Goal: Information Seeking & Learning: Learn about a topic

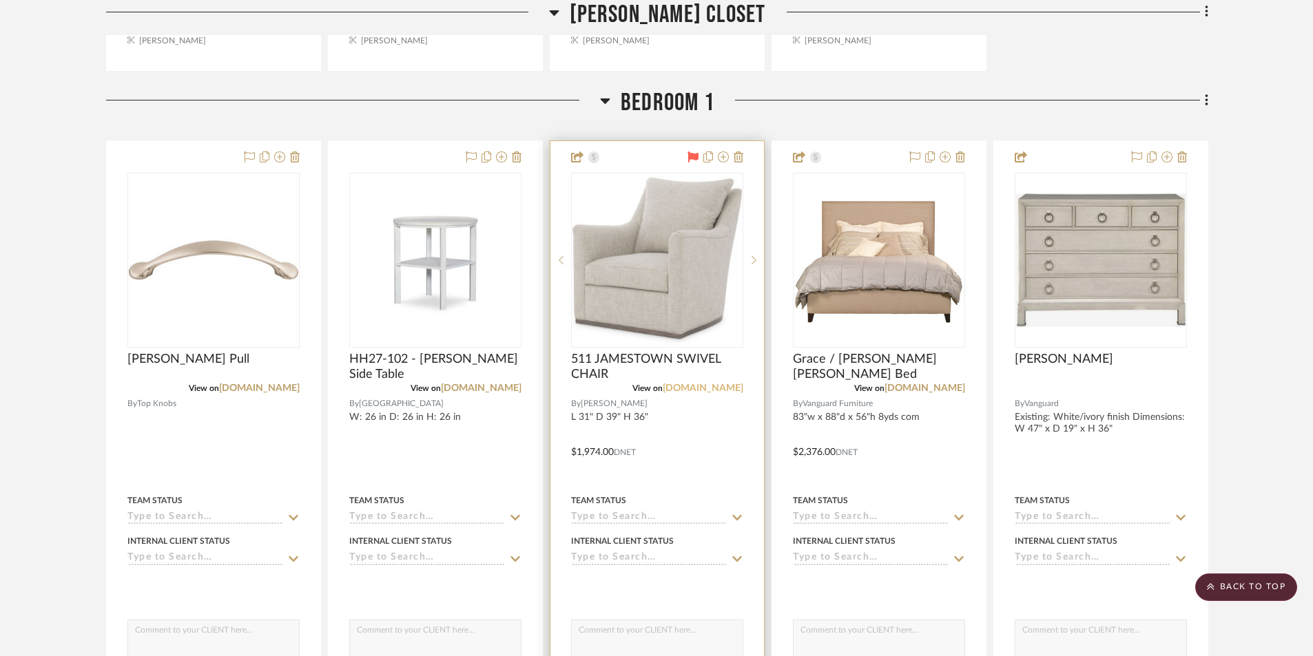
click at [708, 386] on link "[DOMAIN_NAME]" at bounding box center [703, 389] width 81 height 10
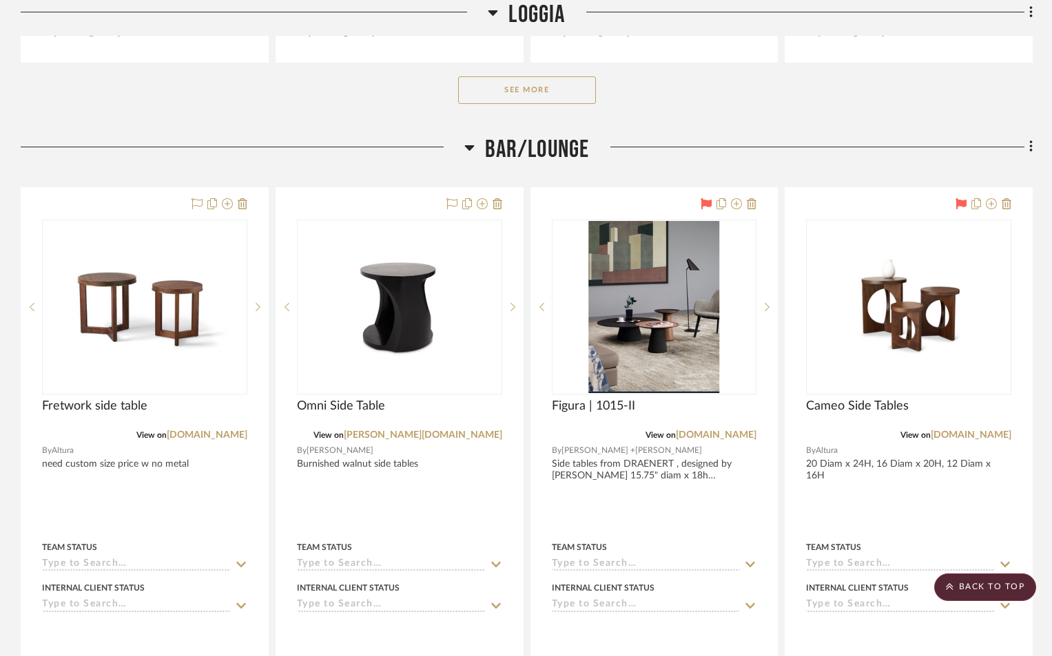
scroll to position [5475, 0]
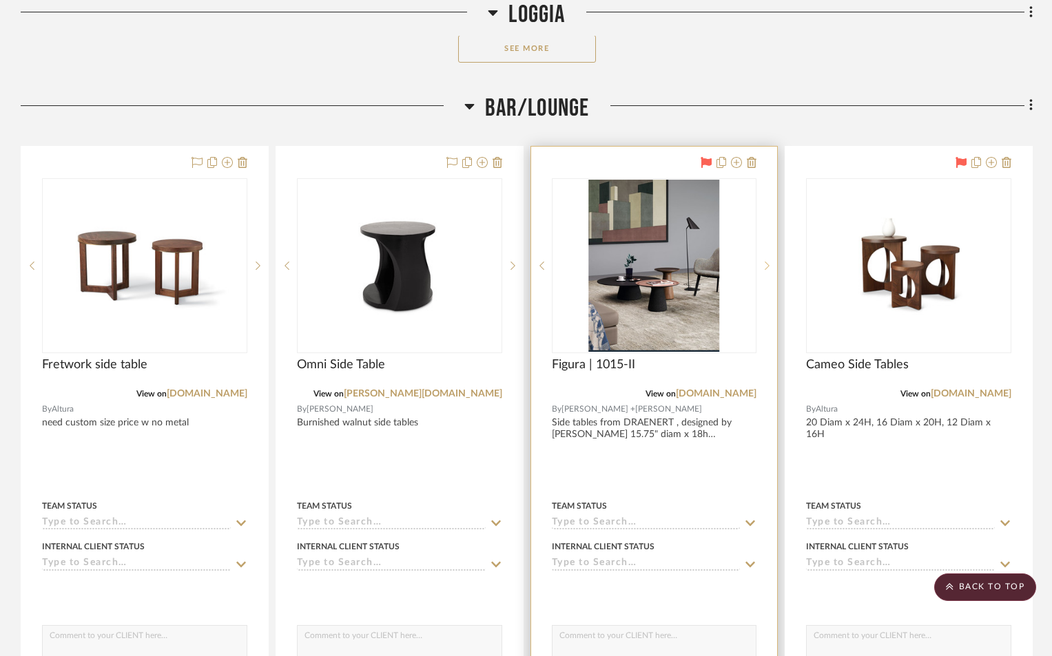
click at [769, 268] on icon at bounding box center [767, 266] width 5 height 10
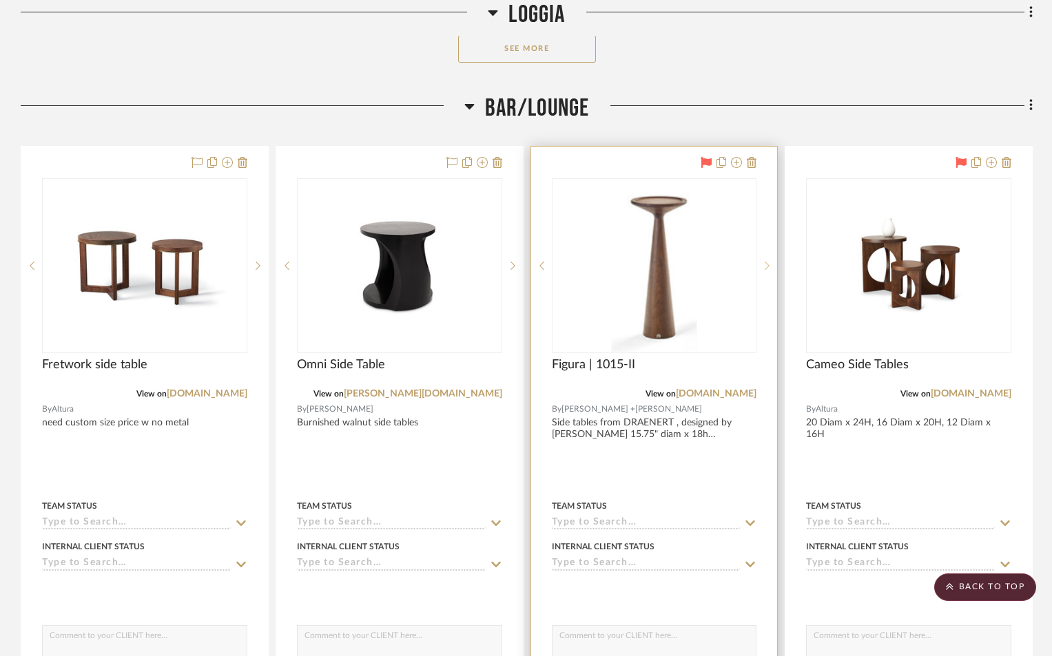
click at [767, 268] on icon at bounding box center [767, 266] width 5 height 8
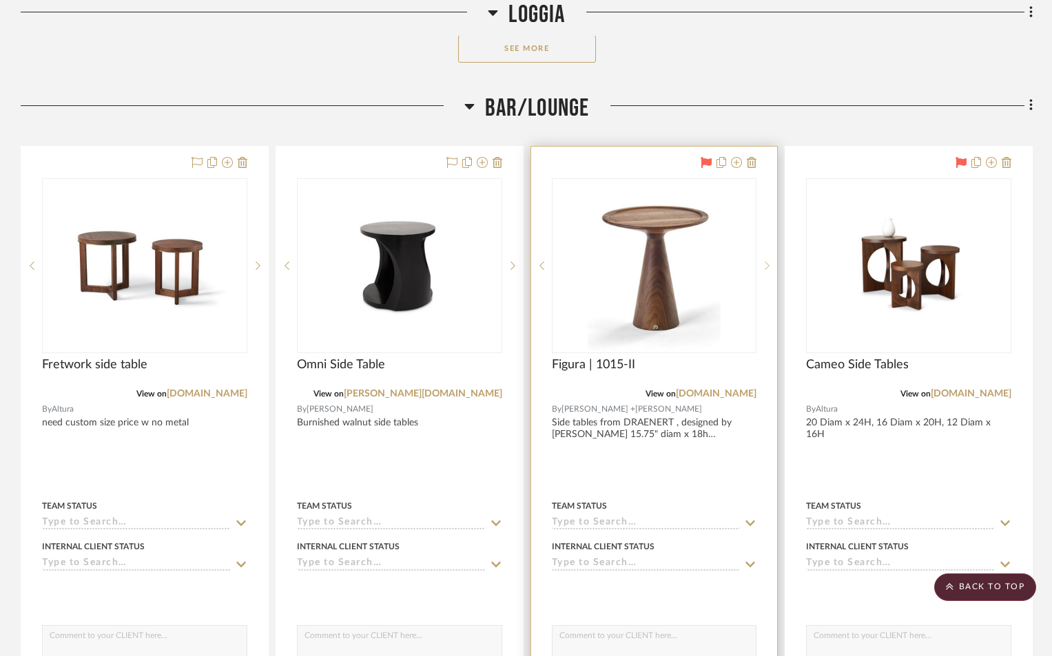
click at [766, 268] on icon at bounding box center [767, 266] width 5 height 10
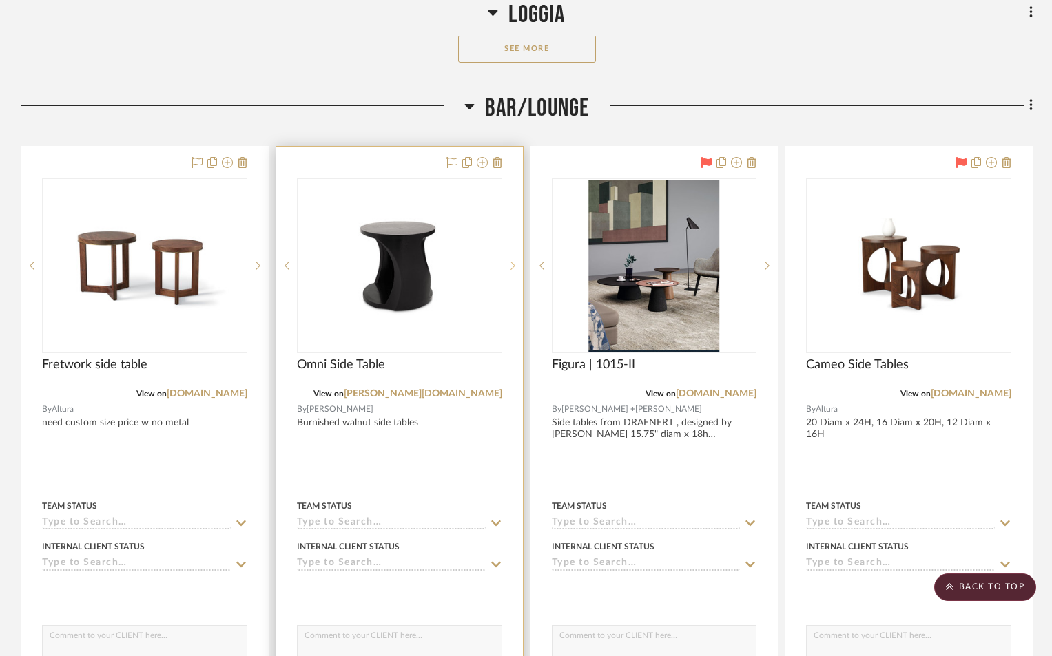
click at [512, 267] on icon at bounding box center [512, 266] width 5 height 10
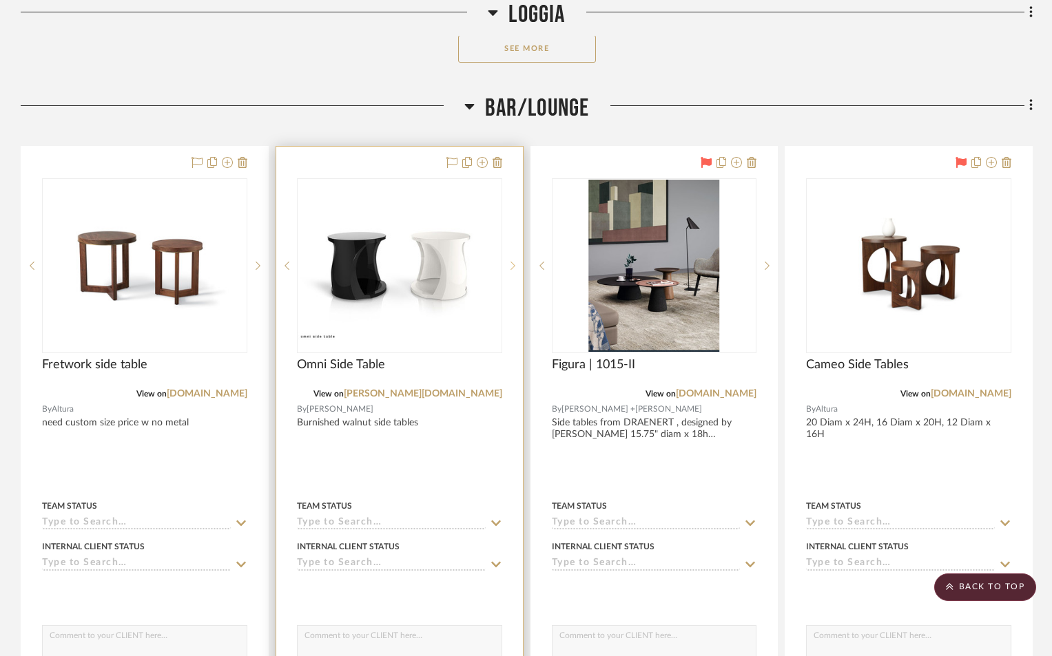
click at [514, 266] on icon at bounding box center [512, 266] width 5 height 8
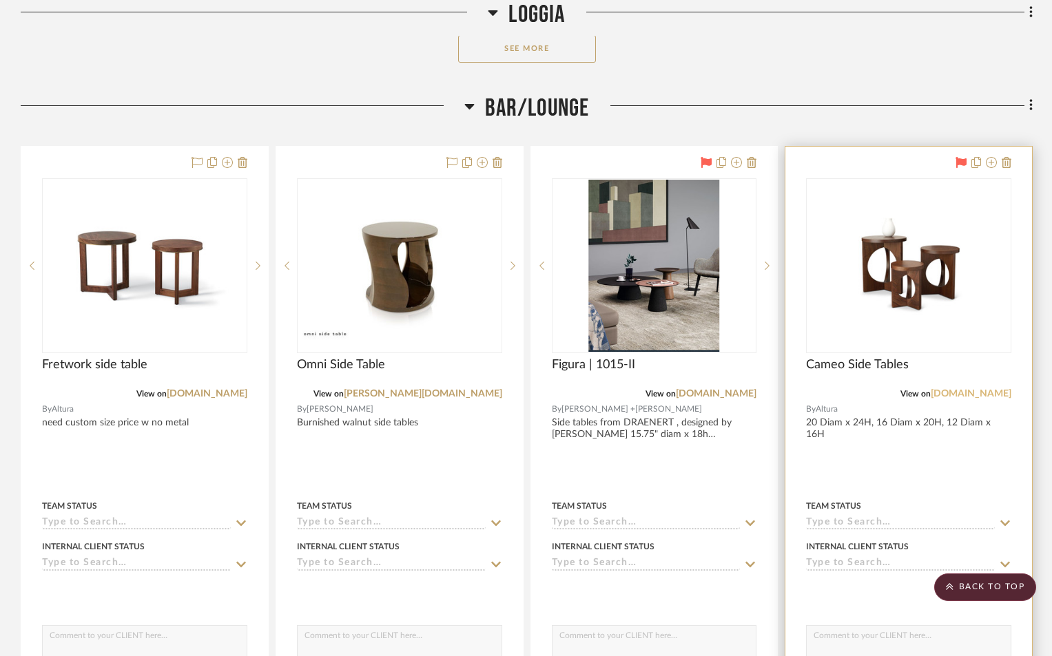
click at [972, 397] on link "[DOMAIN_NAME]" at bounding box center [971, 394] width 81 height 10
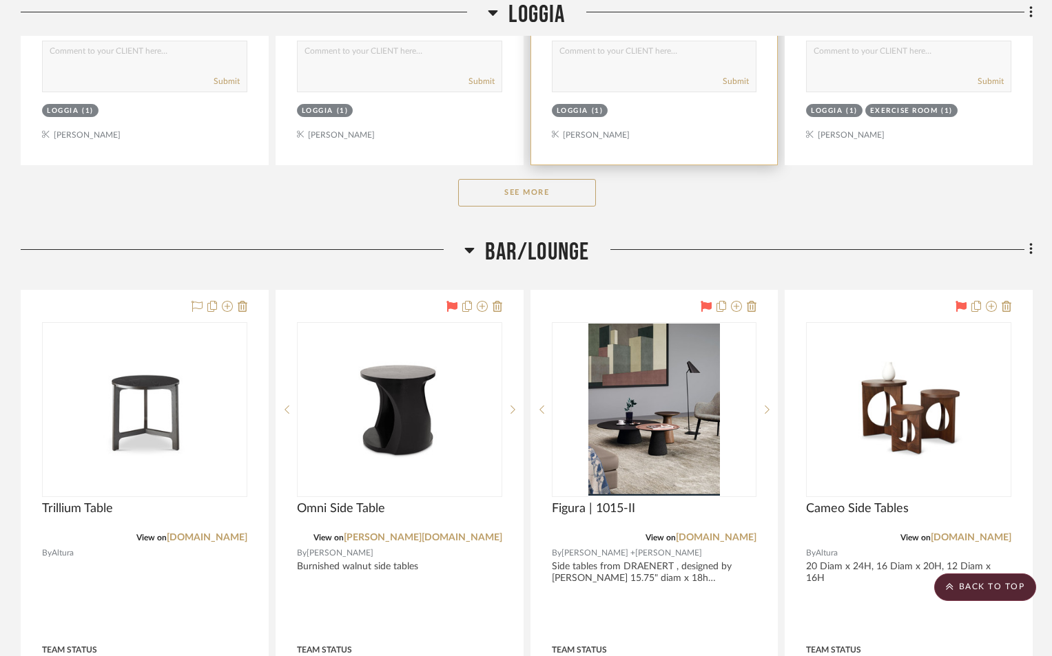
scroll to position [2411, 0]
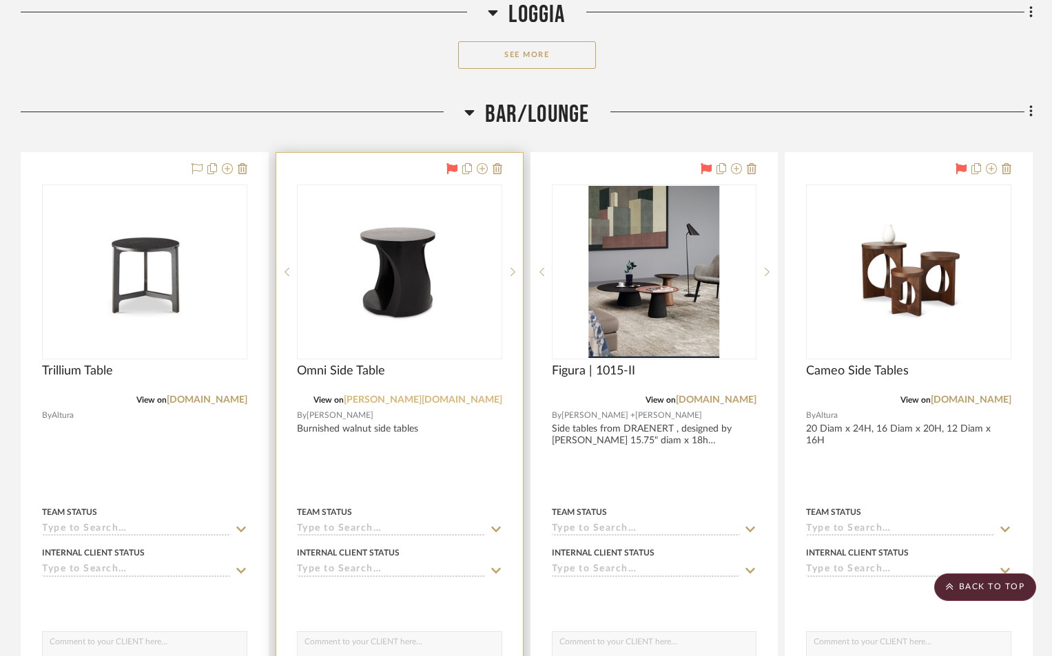
click at [442, 402] on link "[PERSON_NAME][DOMAIN_NAME]" at bounding box center [423, 400] width 158 height 10
